Goal: Information Seeking & Learning: Find contact information

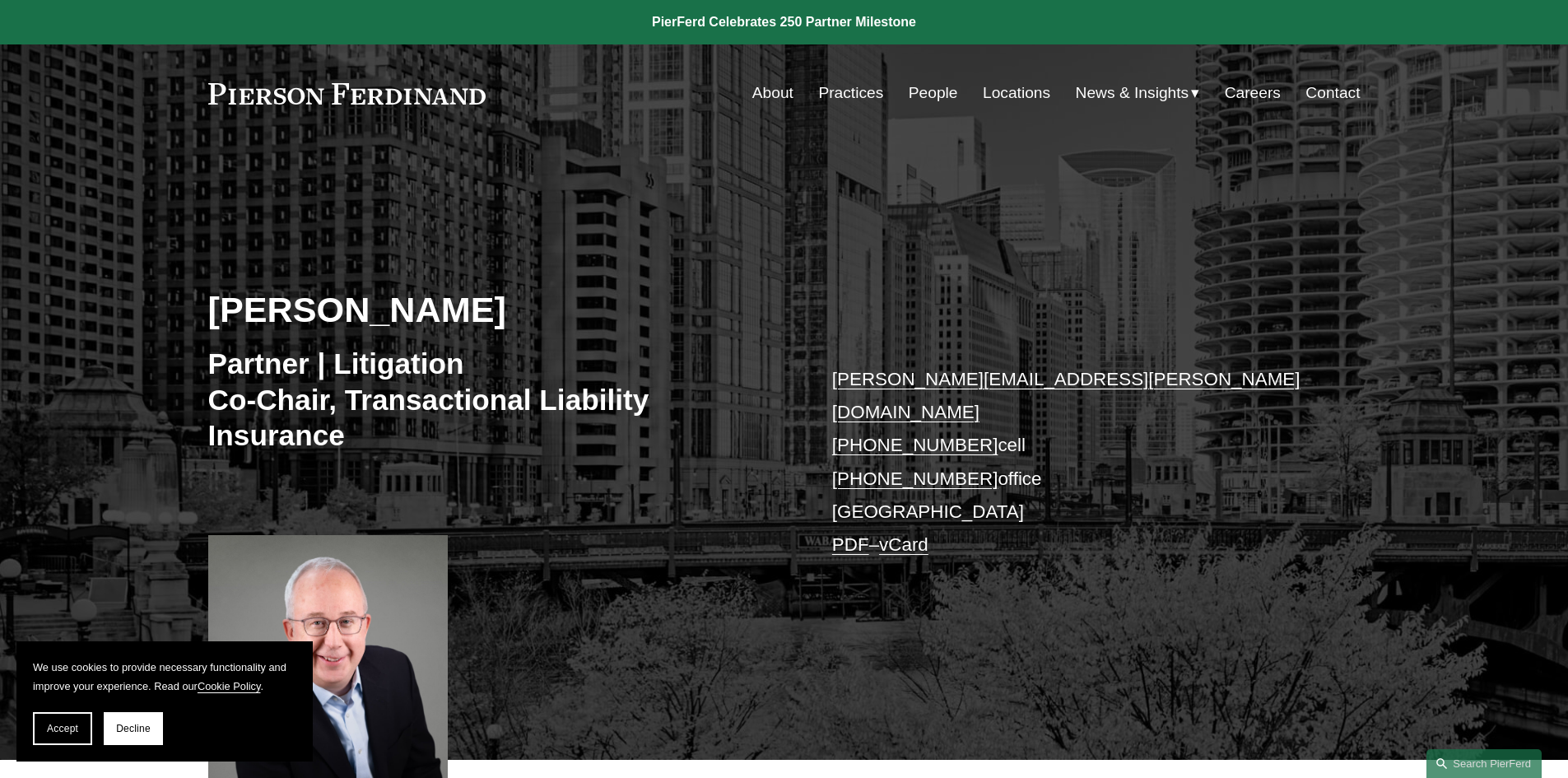
click at [995, 99] on link "Locations" at bounding box center [1017, 92] width 67 height 32
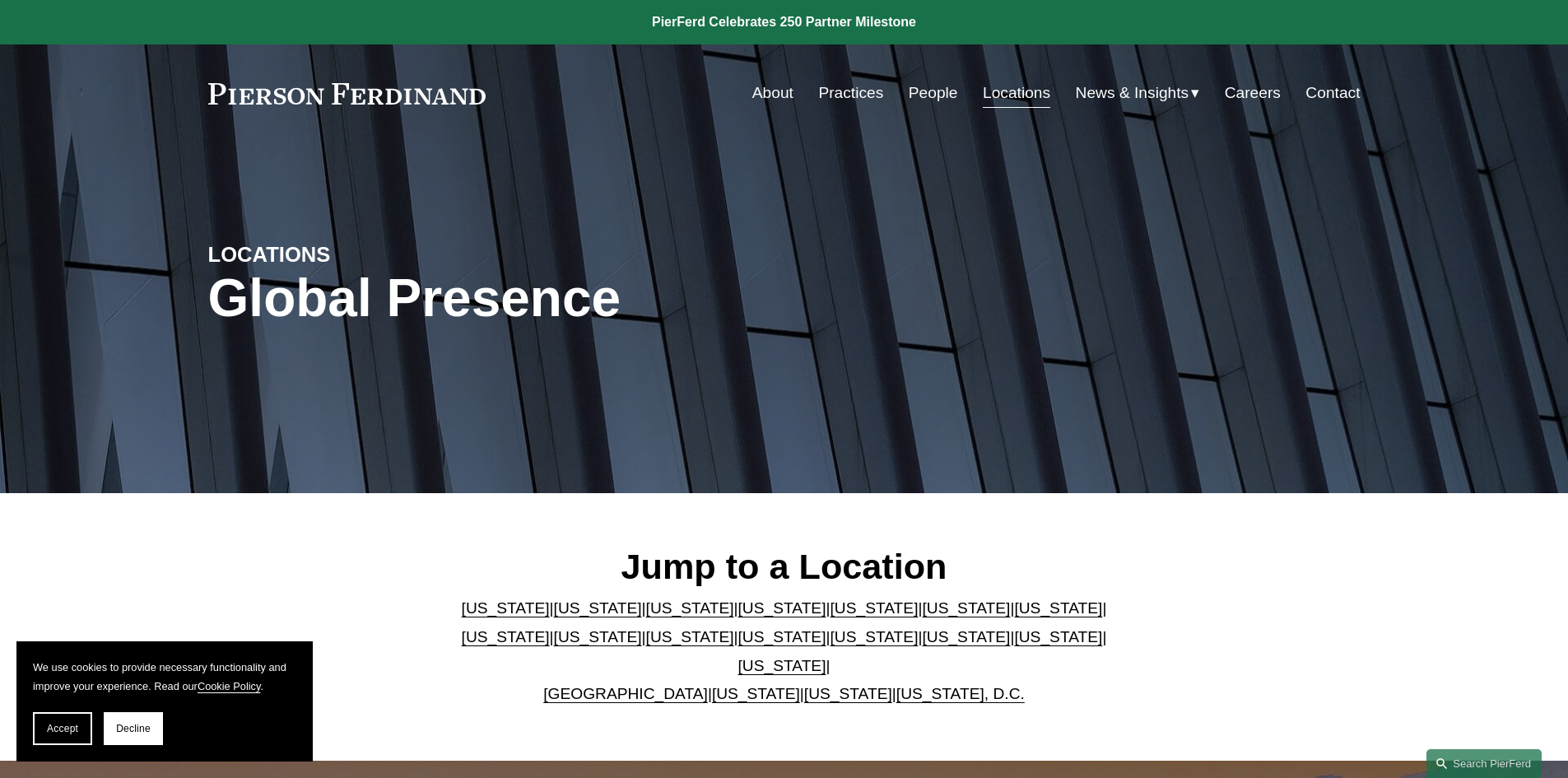
scroll to position [164, 0]
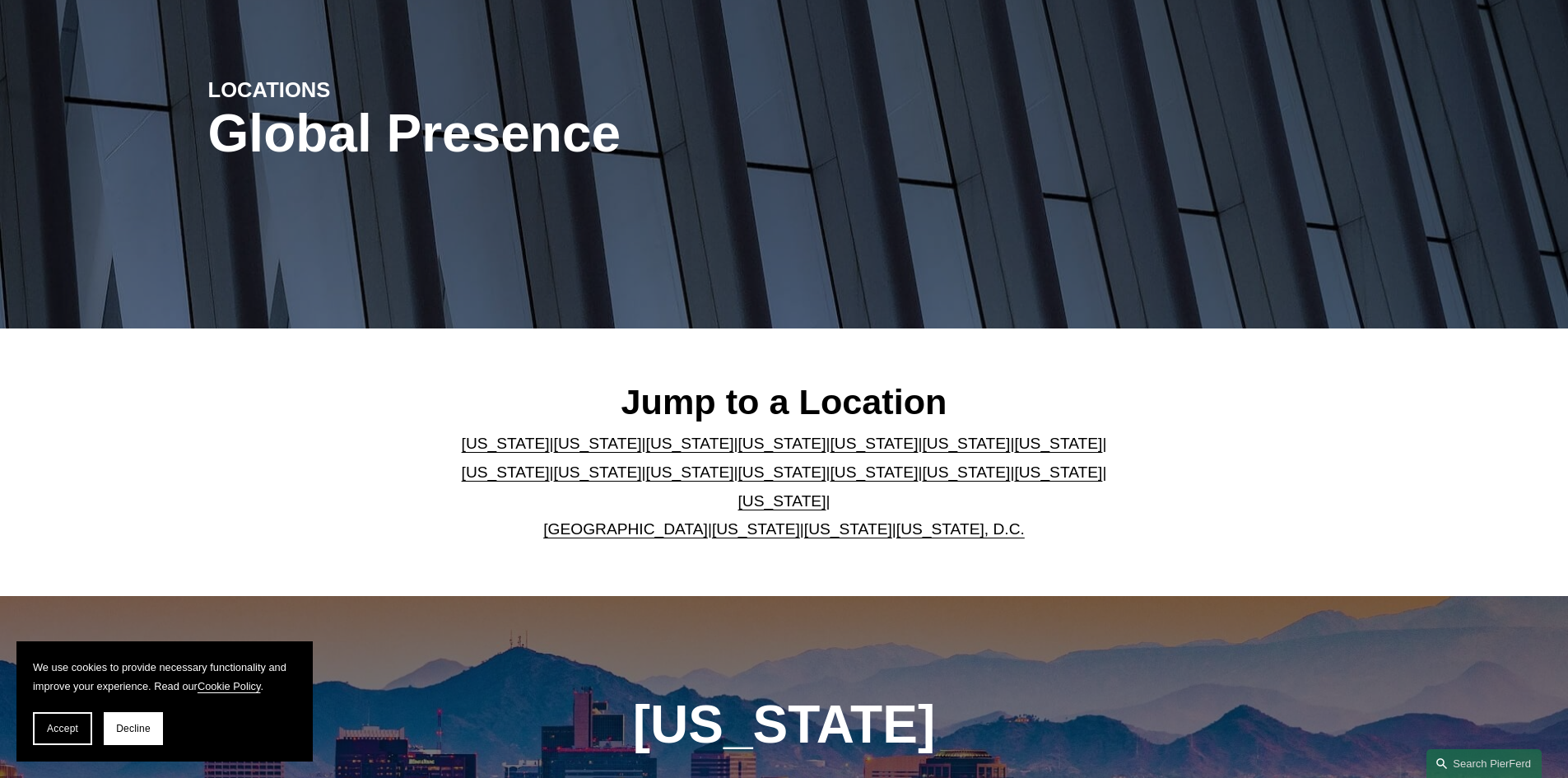
click at [1014, 452] on link "[US_STATE]" at bounding box center [1058, 443] width 89 height 17
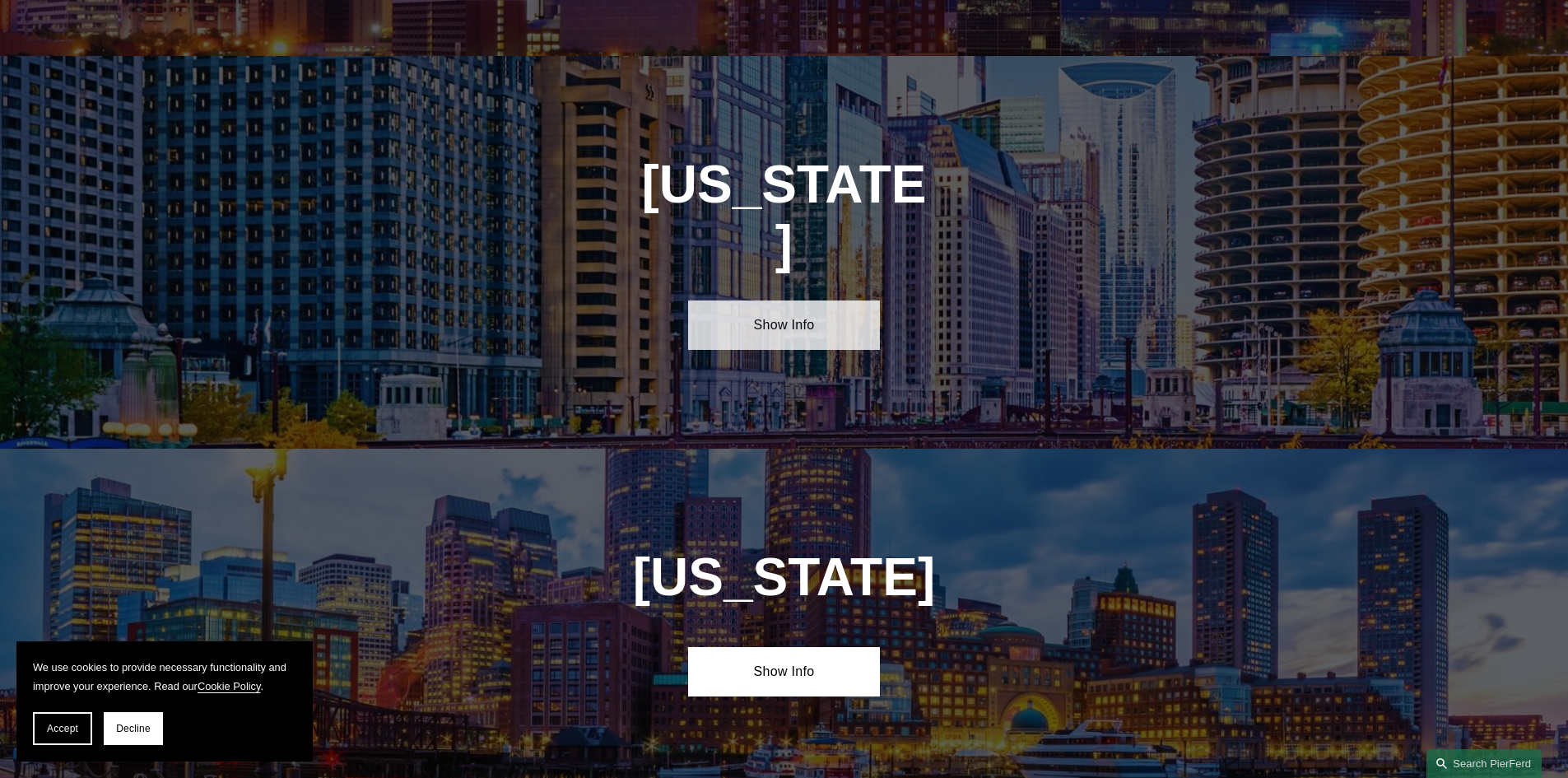
click at [782, 300] on link "Show Info" at bounding box center [783, 324] width 191 height 49
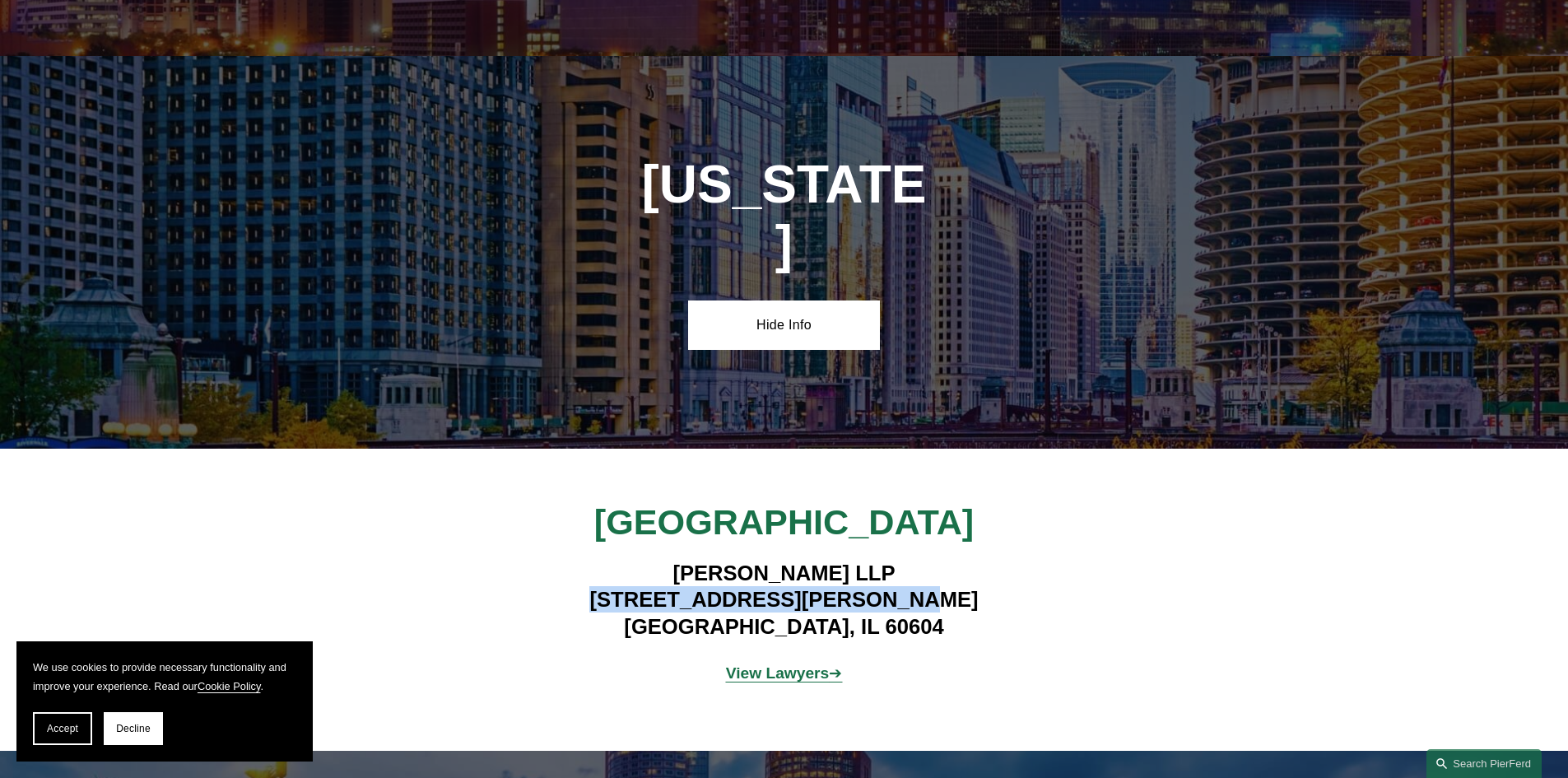
drag, startPoint x: 959, startPoint y: 506, endPoint x: 629, endPoint y: 495, distance: 330.2
click at [629, 560] on h4 "Pierson Ferdinand LLP 111 W. Jackson, Suite 1700 Chicago, IL 60604" at bounding box center [784, 599] width 480 height 80
copy h4 "111 W. Jackson, Suite 1700"
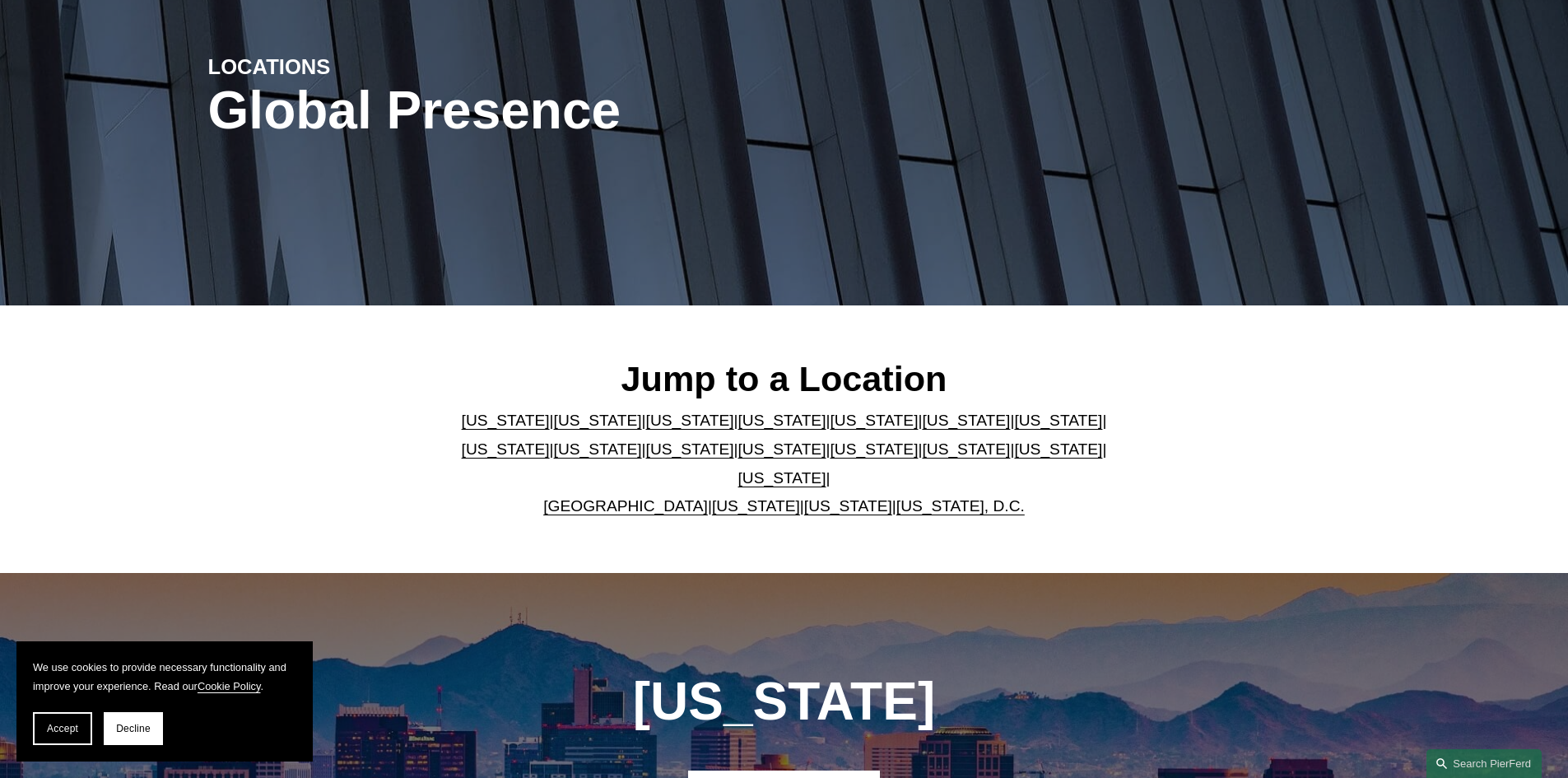
scroll to position [0, 0]
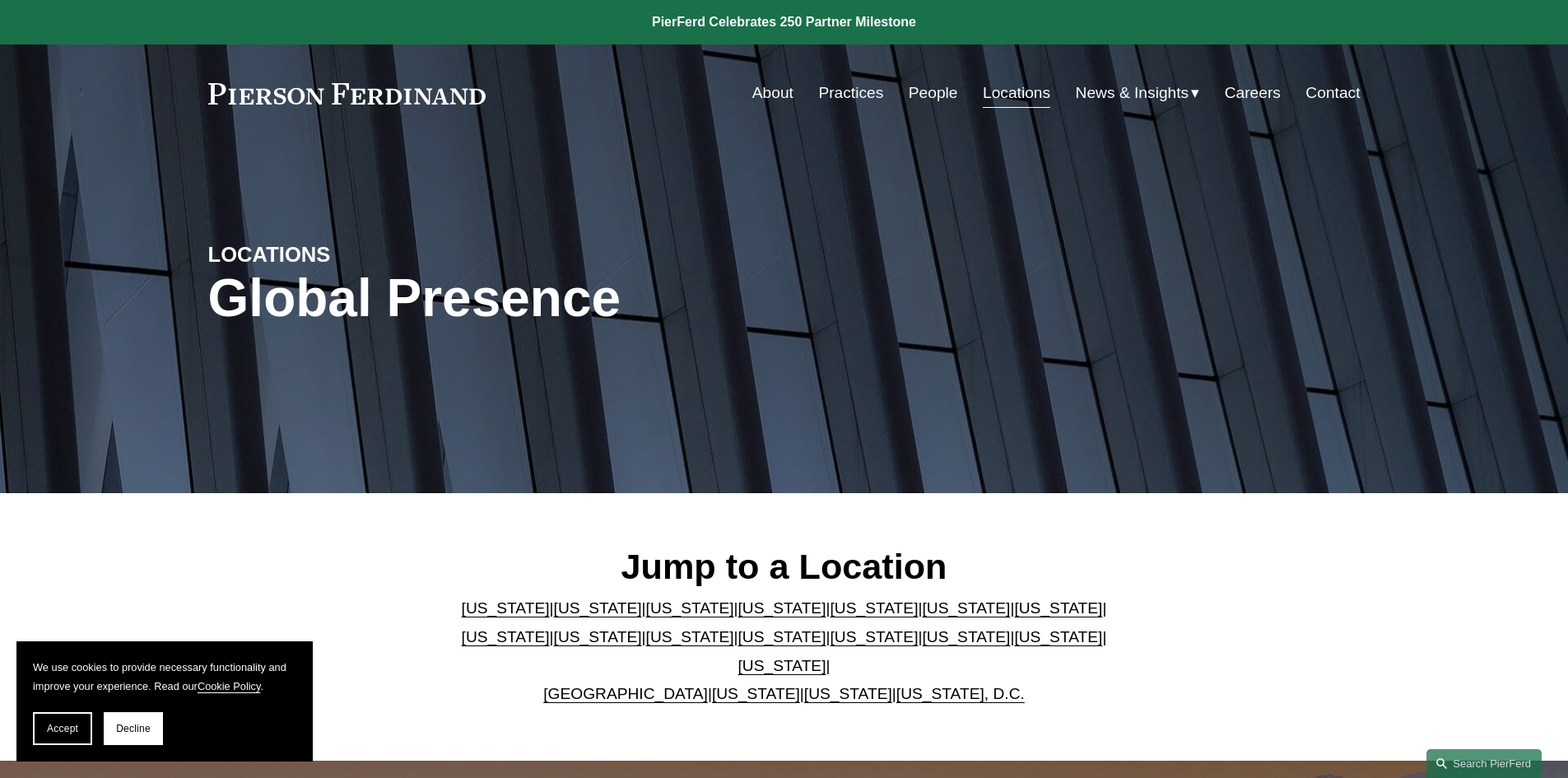
click at [826, 657] on link "Texas" at bounding box center [782, 665] width 89 height 17
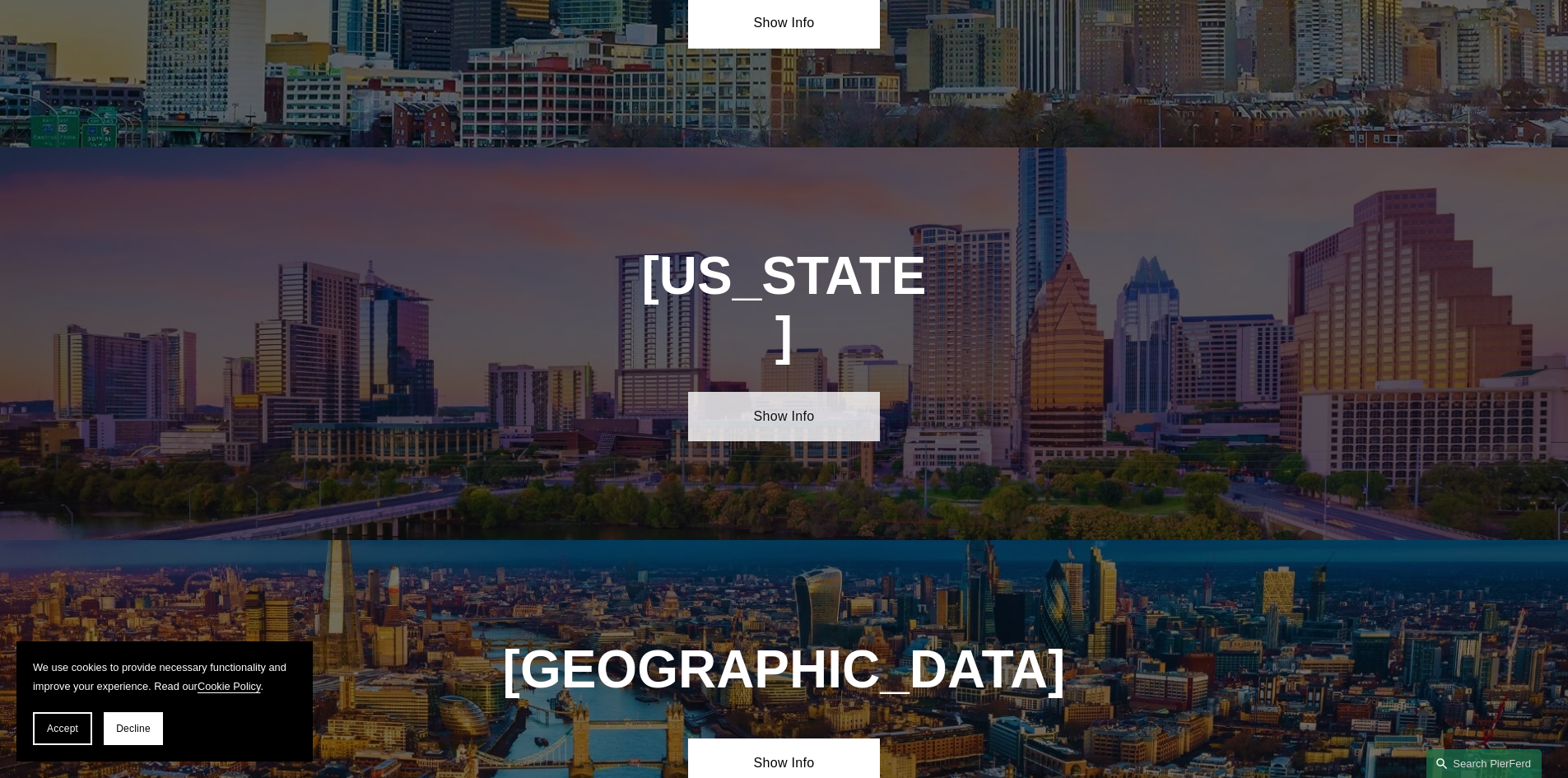
click at [797, 391] on link "Show Info" at bounding box center [783, 415] width 191 height 49
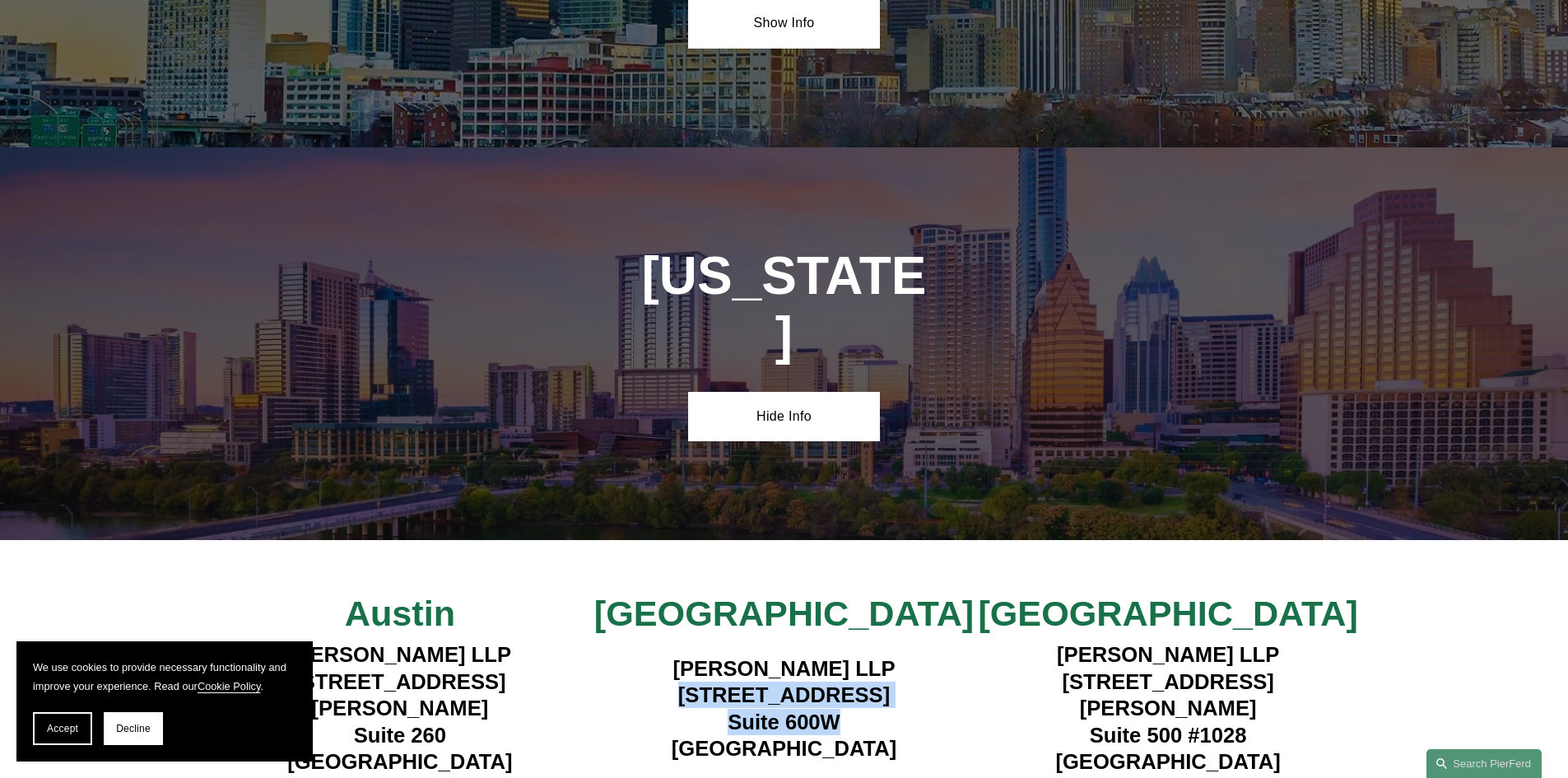
drag, startPoint x: 851, startPoint y: 527, endPoint x: 652, endPoint y: 496, distance: 201.4
click at [652, 655] on h4 "Pierson Ferdinand LLP 1341 W. Mockingbird Lane Suite 600W Dallas, TX 75247" at bounding box center [784, 708] width 385 height 107
copy h4 "1341 W. Mockingbird Lane Suite 600W"
click at [973, 655] on h4 "Pierson Ferdinand LLP 1341 W. Mockingbird Lane Suite 600W Dallas, TX 75247" at bounding box center [784, 708] width 385 height 107
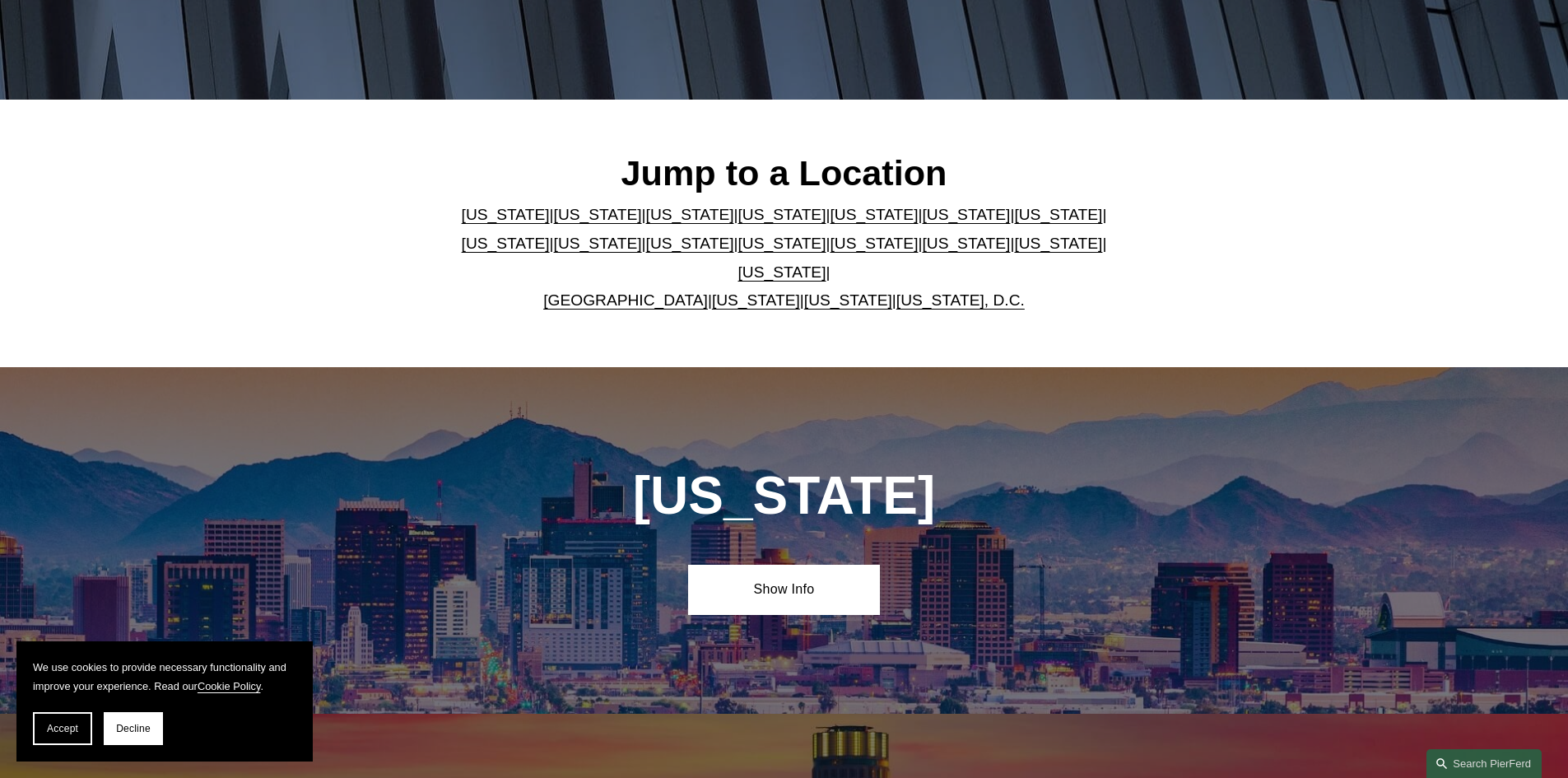
scroll to position [0, 0]
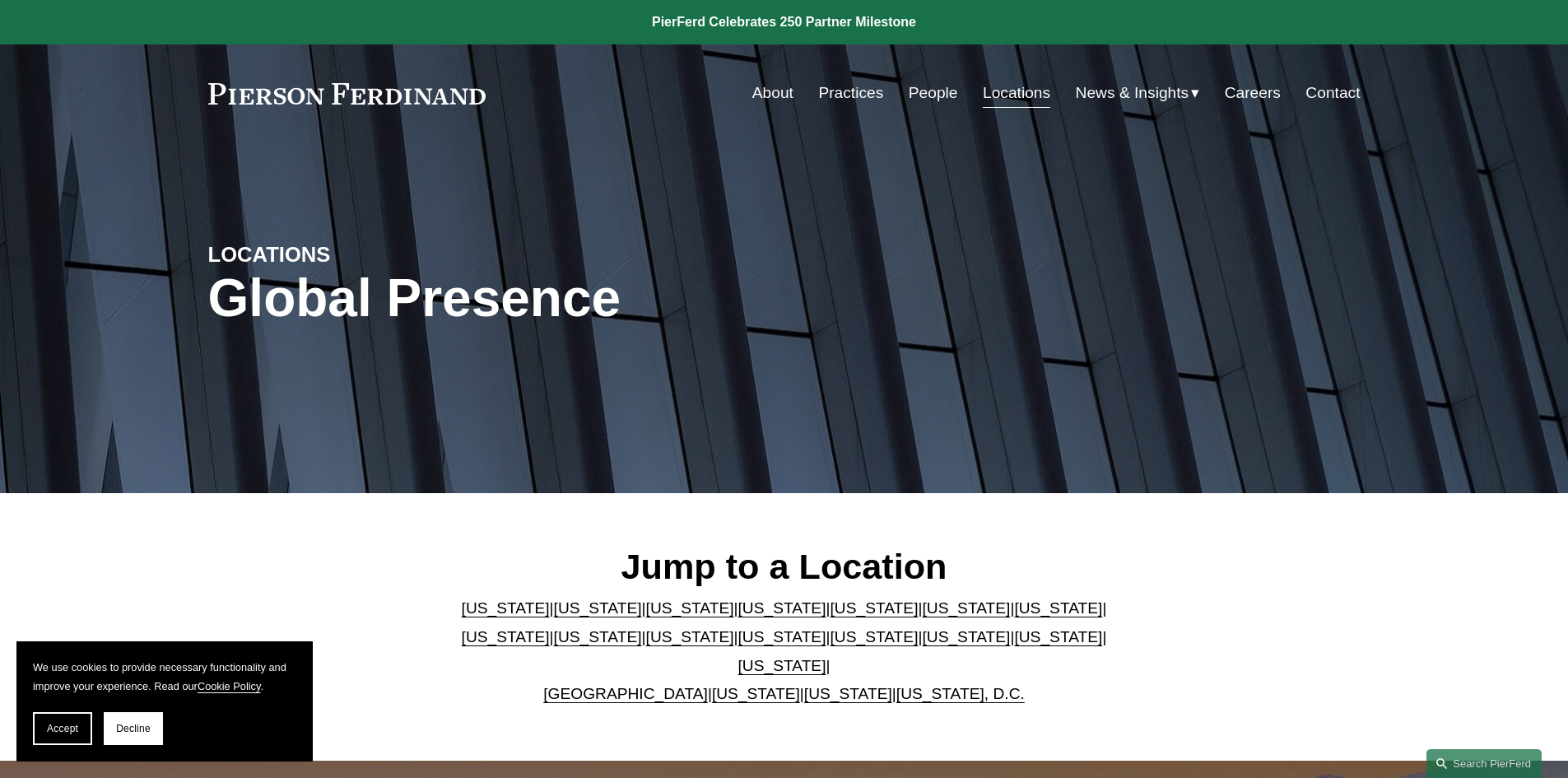
click at [935, 104] on link "People" at bounding box center [933, 92] width 49 height 32
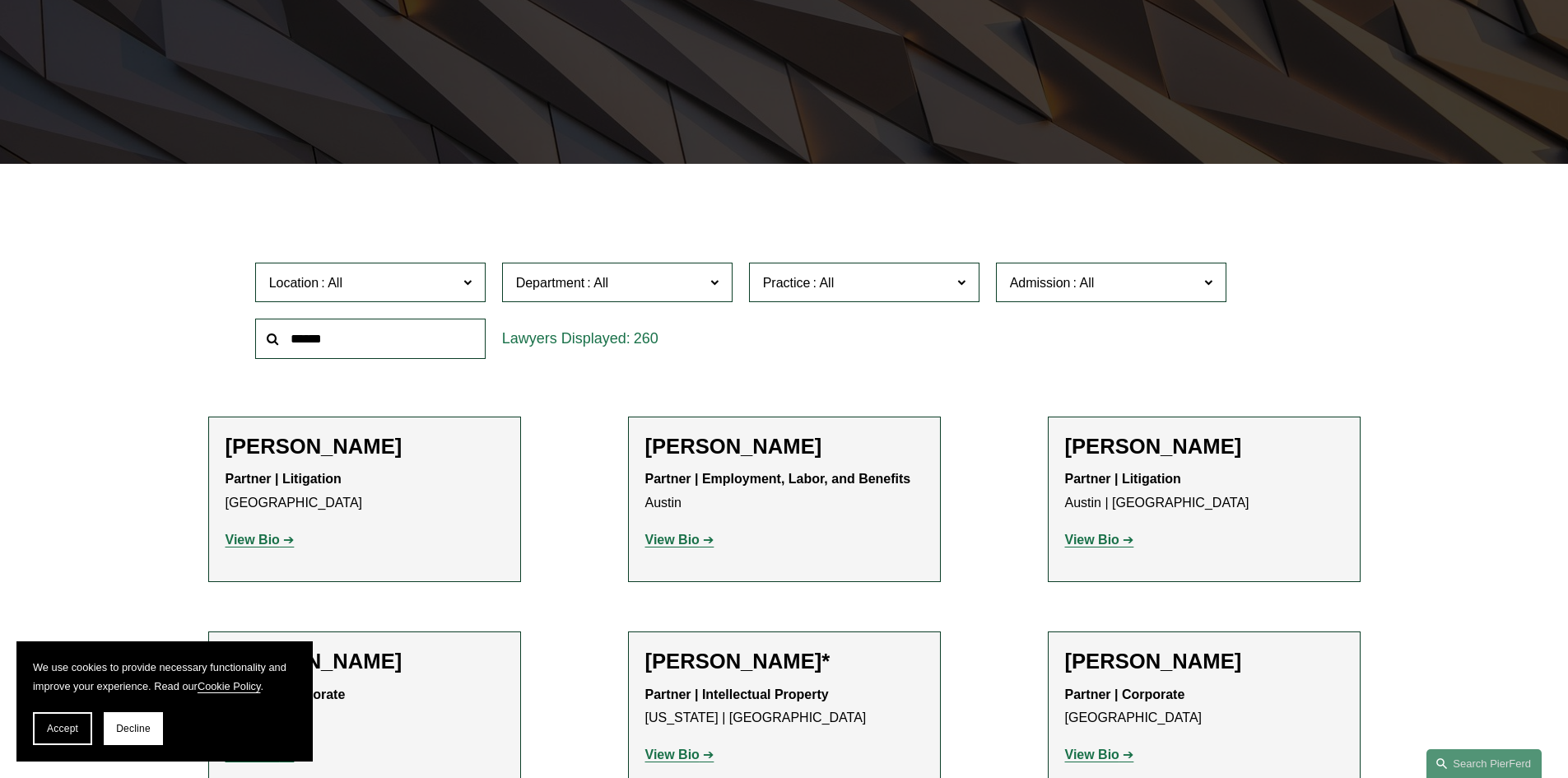
scroll to position [493, 0]
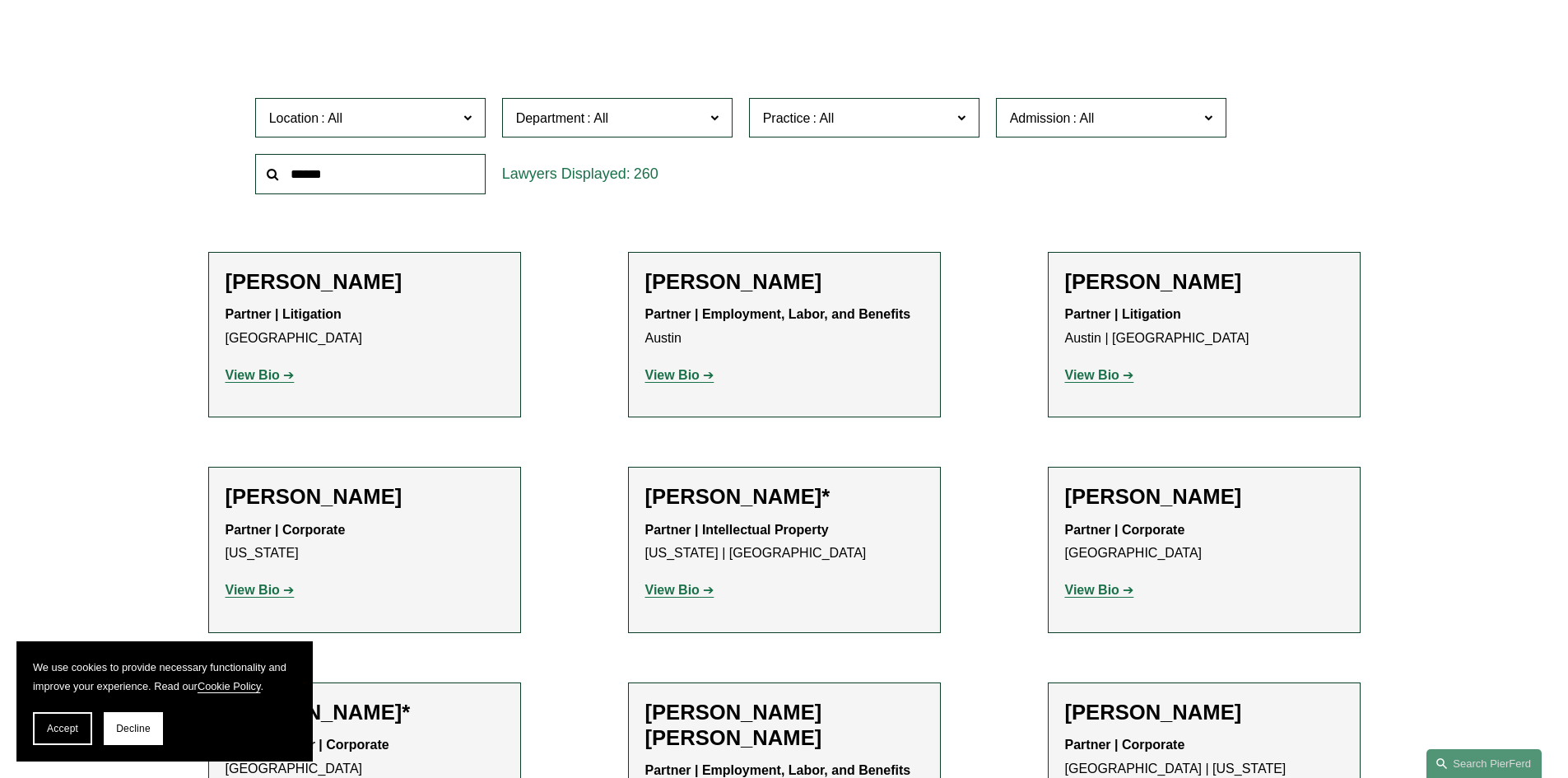
click at [470, 113] on span at bounding box center [467, 116] width 9 height 21
click at [725, 111] on label "Department" at bounding box center [618, 118] width 231 height 40
click at [1232, 130] on div "Admission All Arizona California Colorado Connecticut Delaware Denmark District…" at bounding box center [1111, 117] width 247 height 57
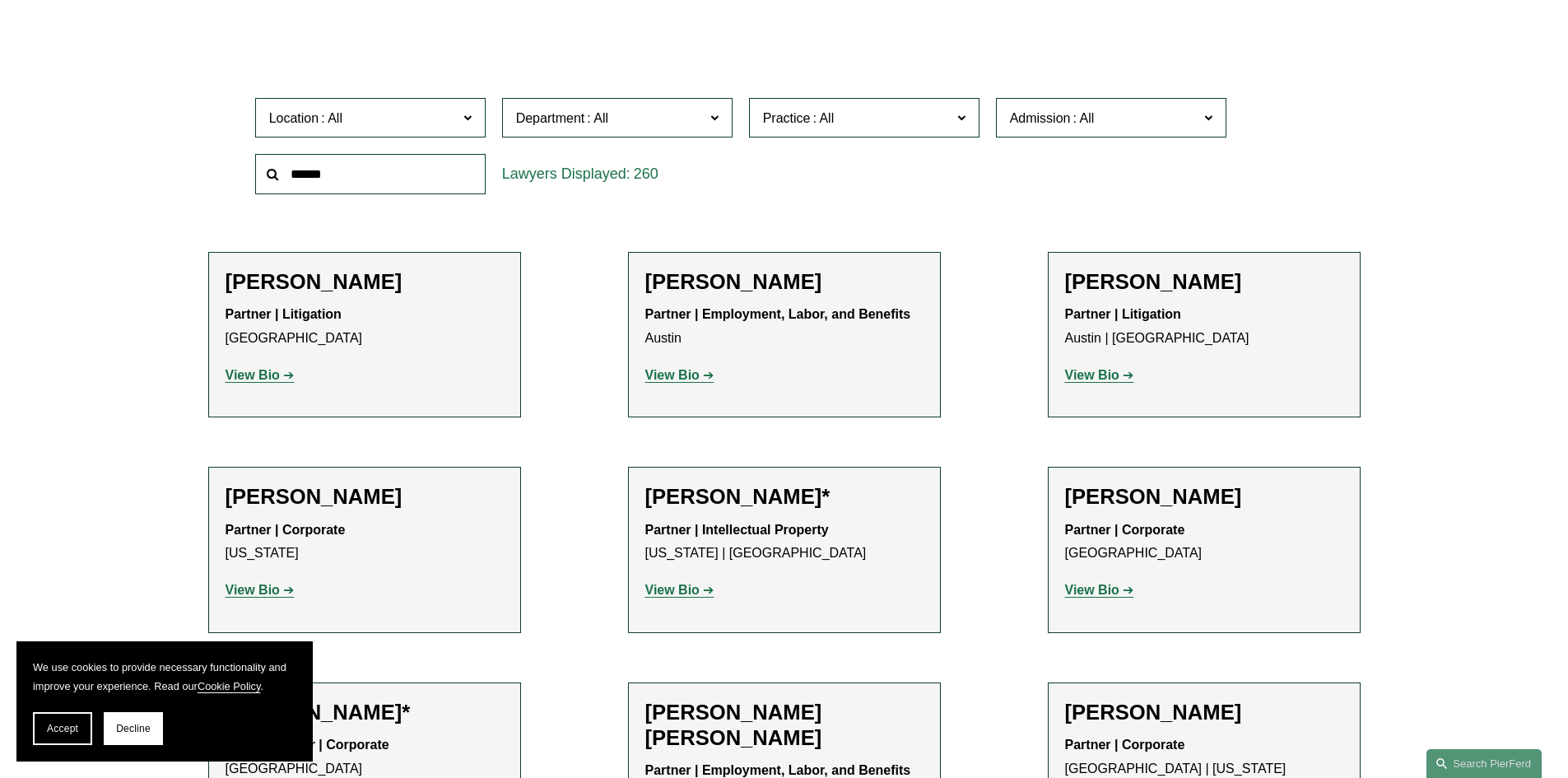
click at [1219, 130] on label "Admission" at bounding box center [1111, 118] width 231 height 40
click at [1217, 130] on label "Admission" at bounding box center [1111, 118] width 231 height 40
click at [926, 104] on label "Practice" at bounding box center [865, 118] width 231 height 40
click at [931, 104] on label "Practice" at bounding box center [865, 118] width 231 height 40
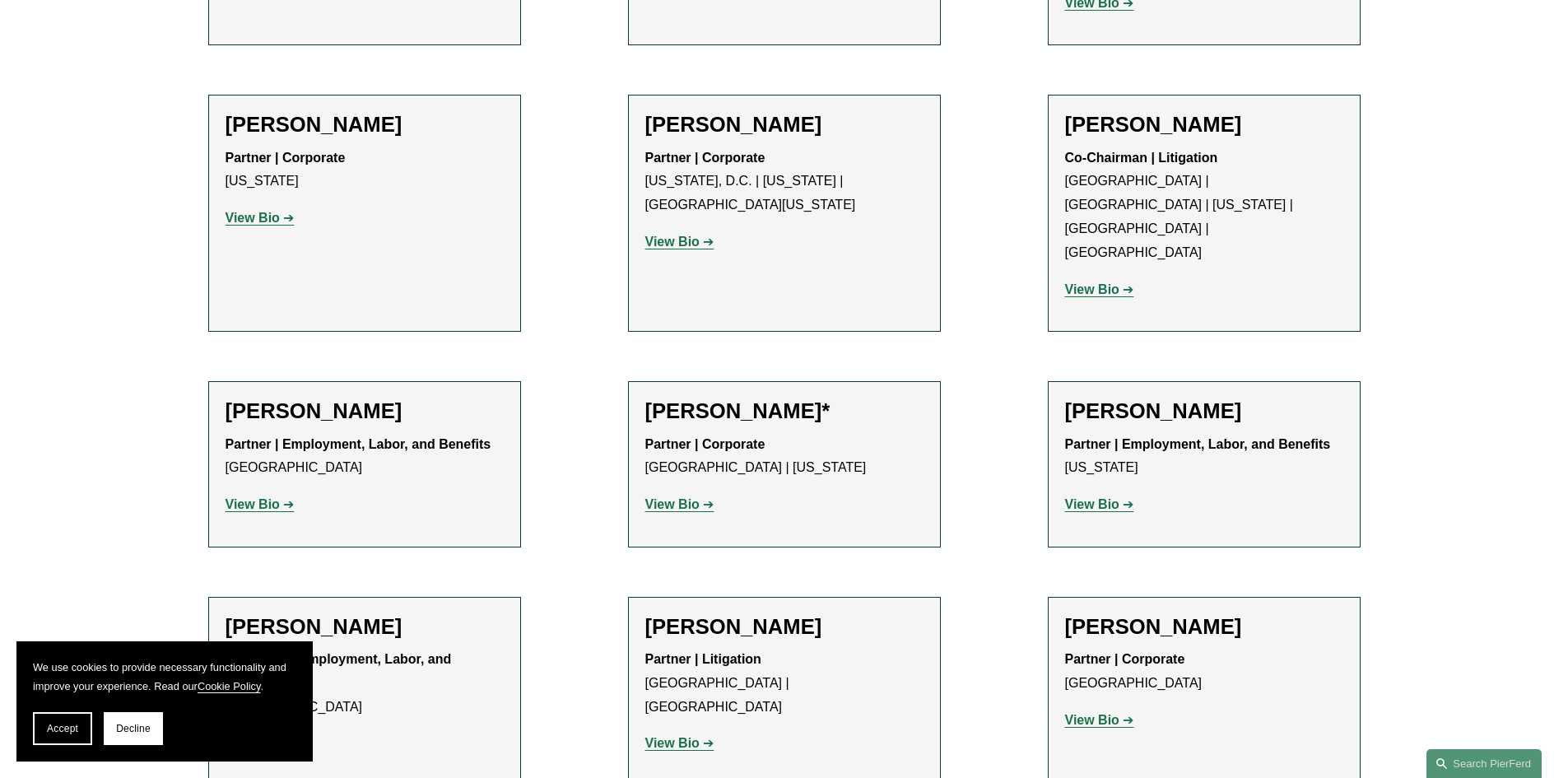
scroll to position [7758, 0]
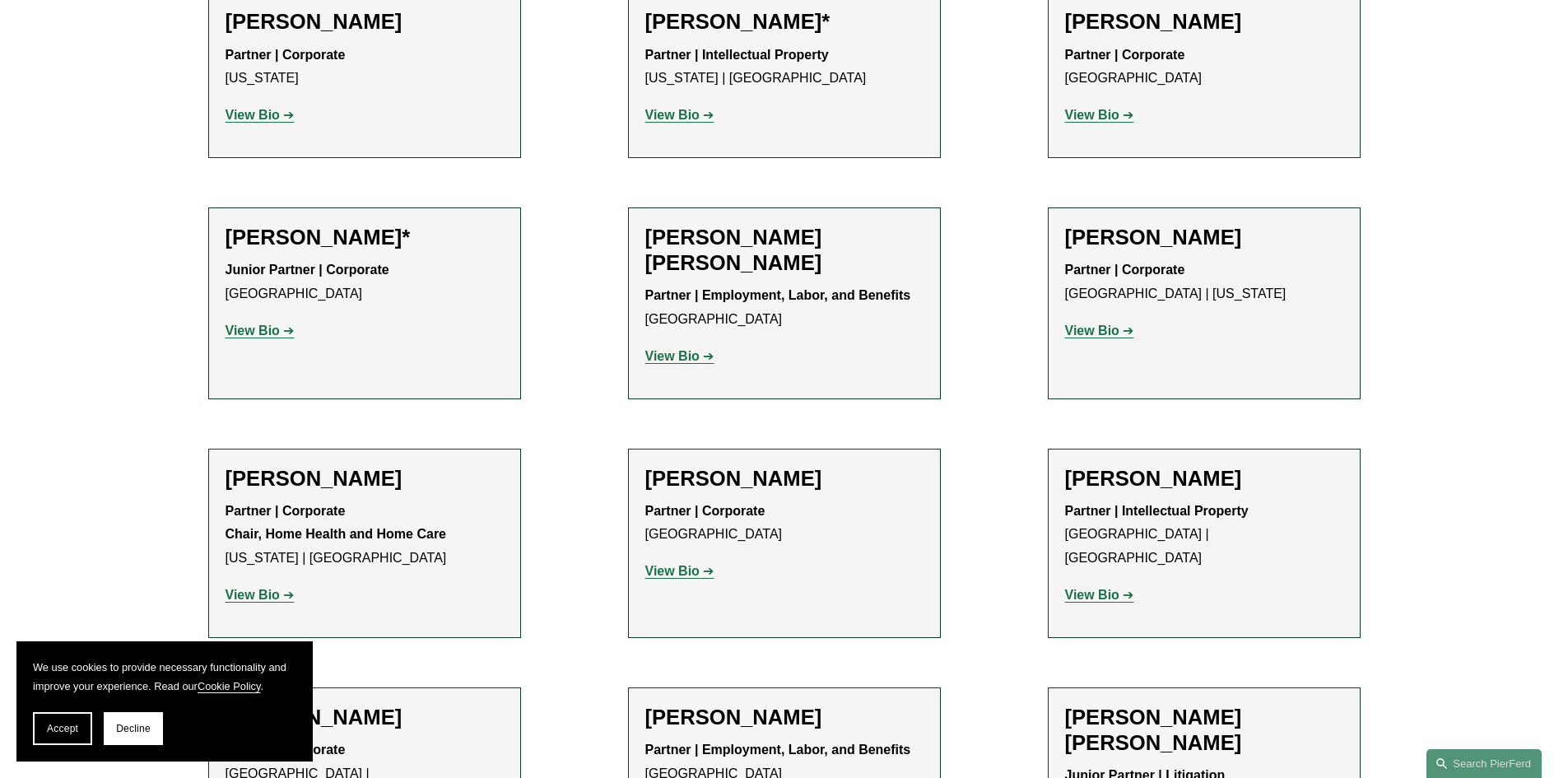
scroll to position [0, 0]
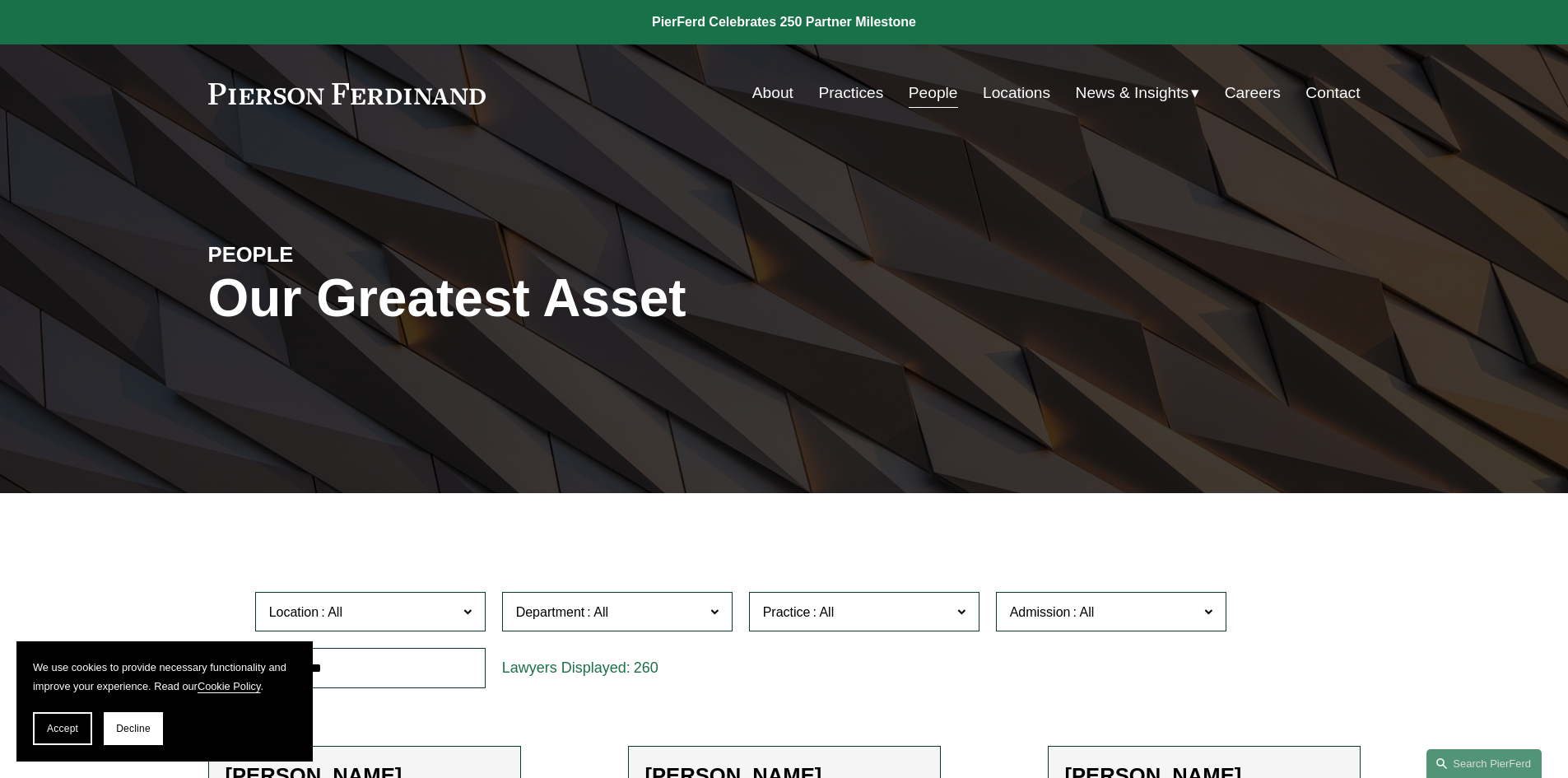
click at [459, 93] on link at bounding box center [346, 93] width 278 height 21
